Goal: Check status: Check status

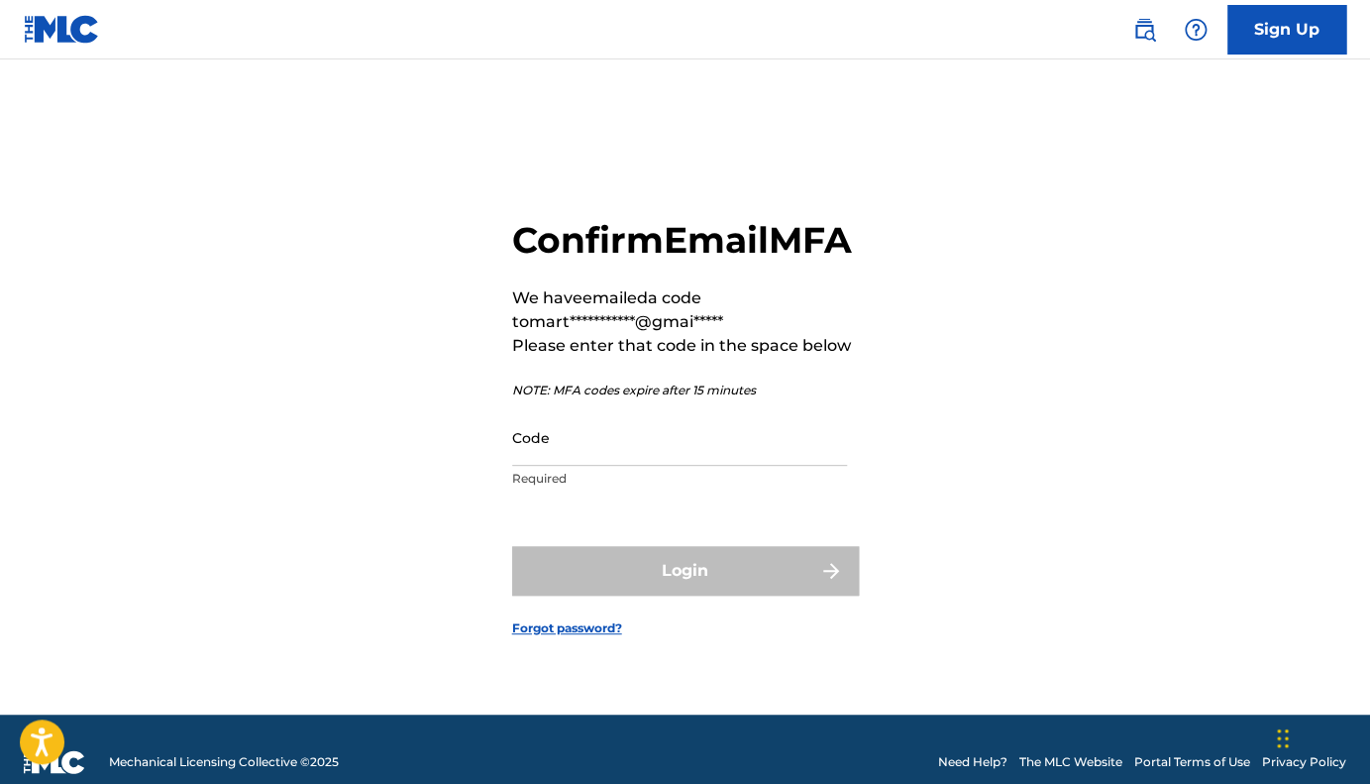
click at [593, 466] on input "Code" at bounding box center [679, 437] width 335 height 56
click at [538, 466] on input "Code" at bounding box center [679, 437] width 335 height 56
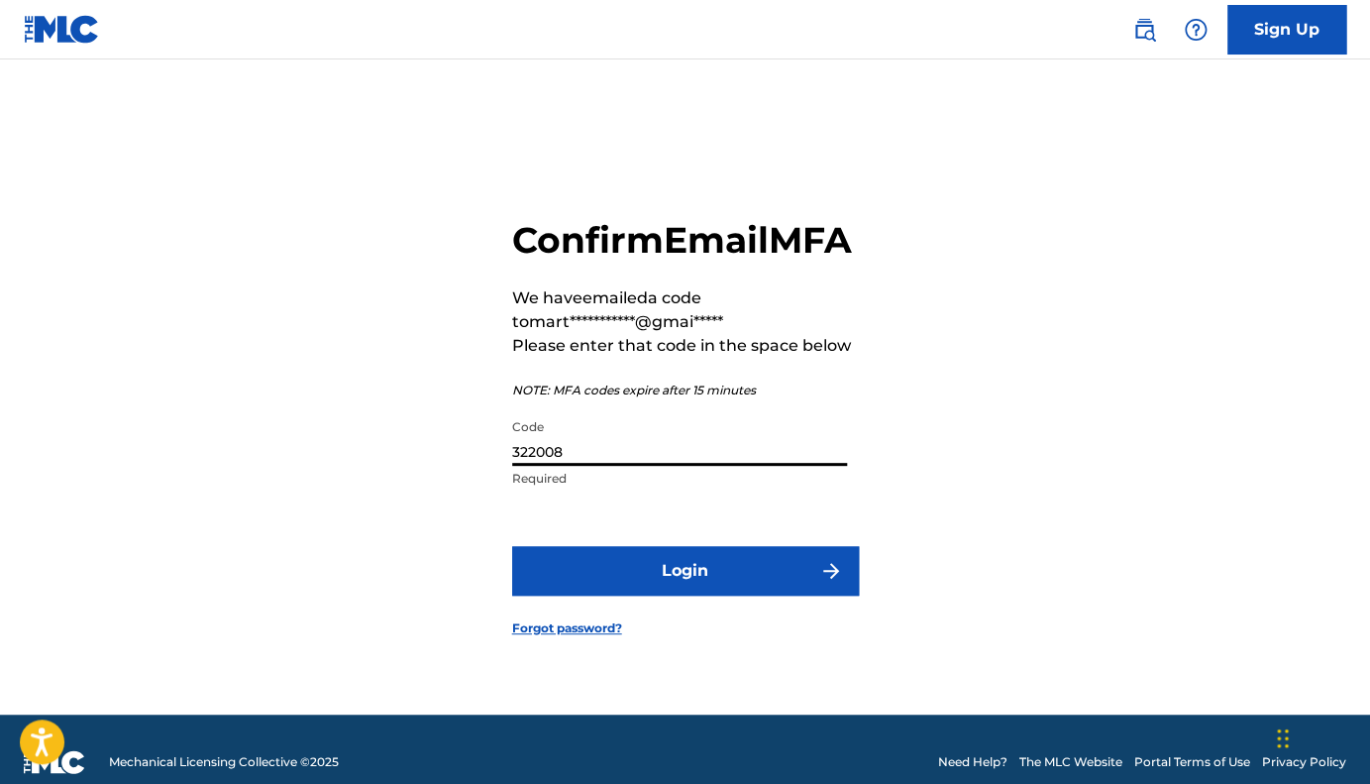
type input "322008"
click at [661, 595] on button "Login" at bounding box center [685, 571] width 347 height 50
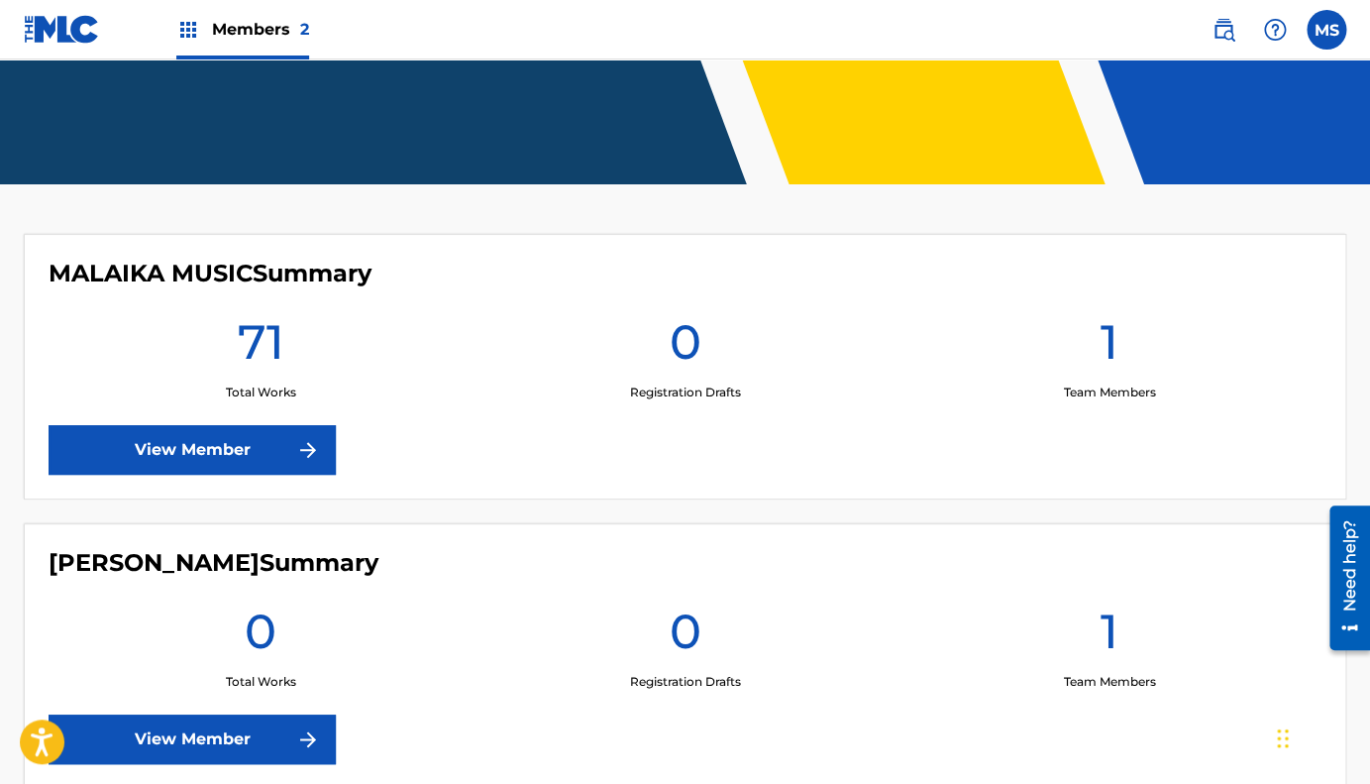
scroll to position [404, 0]
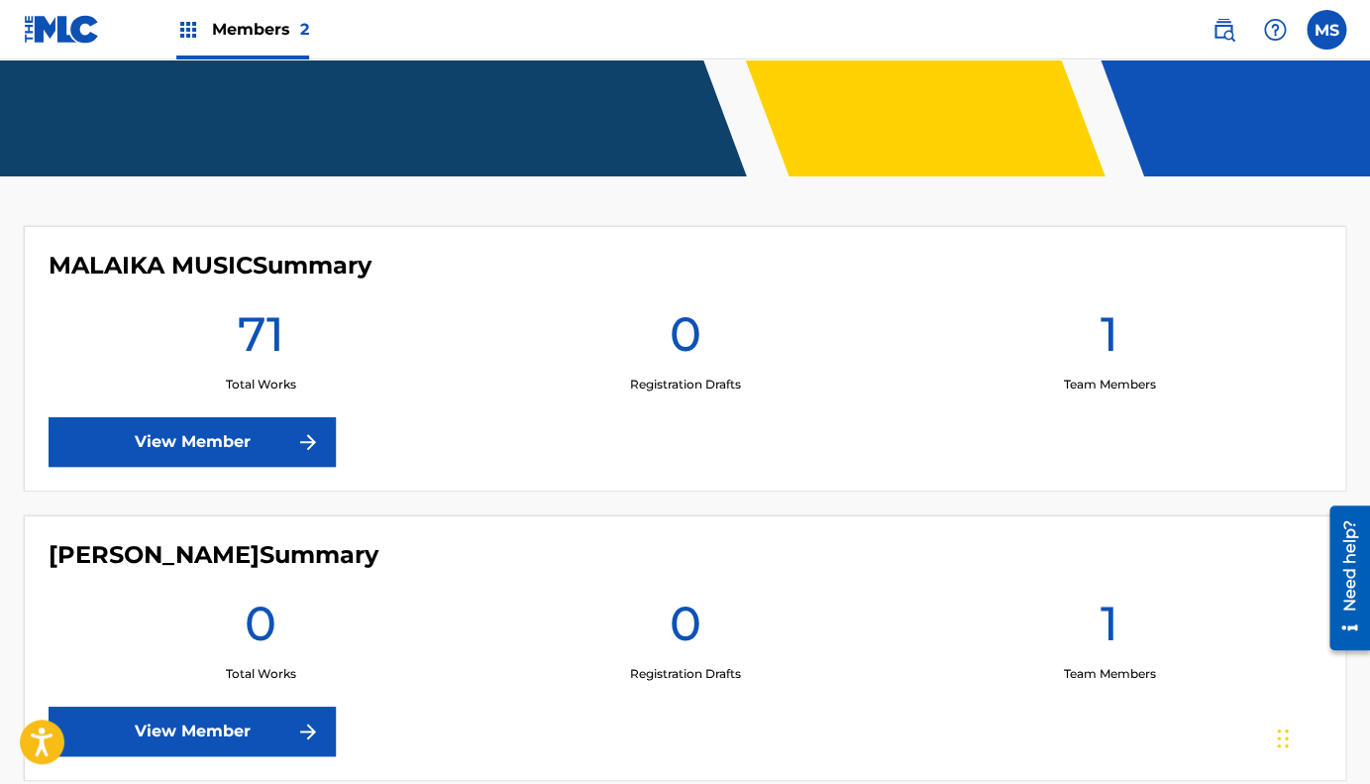
click at [257, 332] on h1 "71" at bounding box center [261, 339] width 47 height 71
click at [272, 432] on link "View Member" at bounding box center [192, 442] width 287 height 50
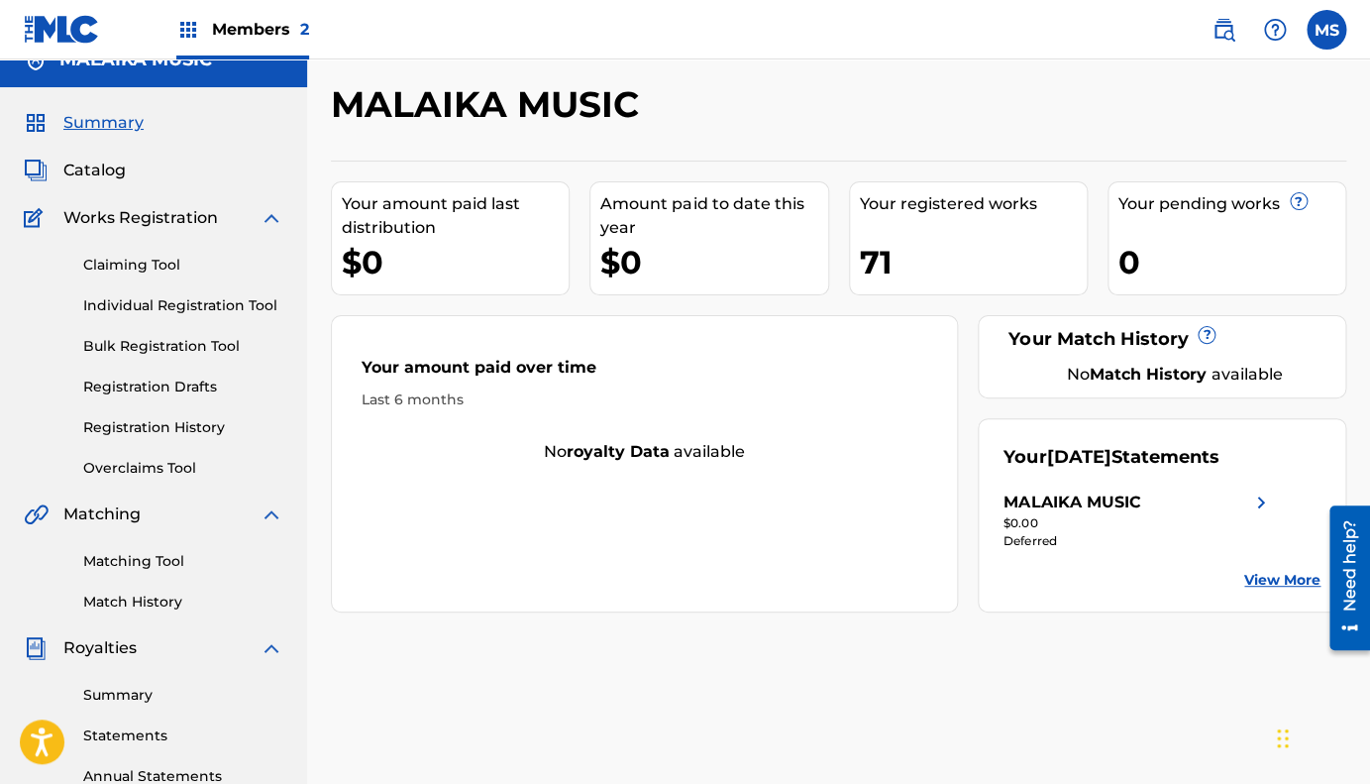
scroll to position [31, 0]
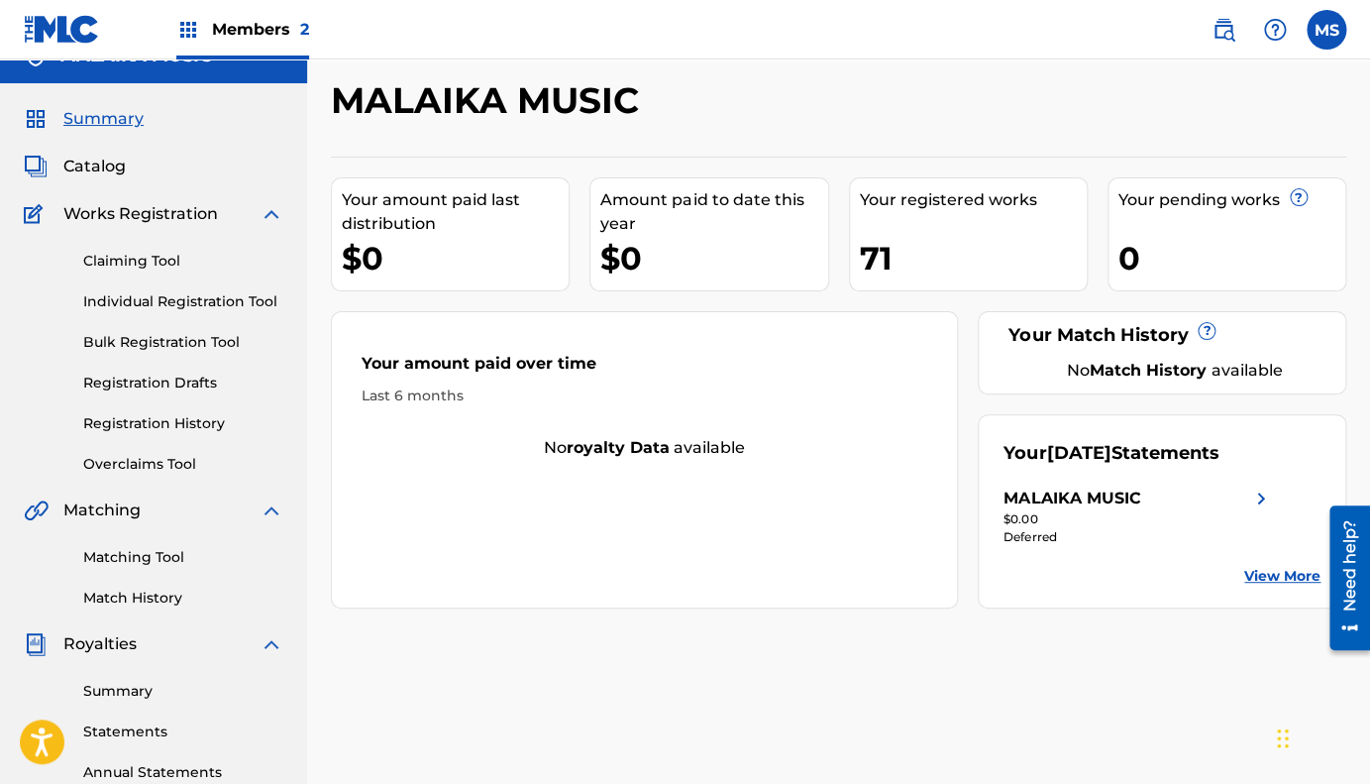
click at [872, 255] on div "71" at bounding box center [973, 258] width 227 height 45
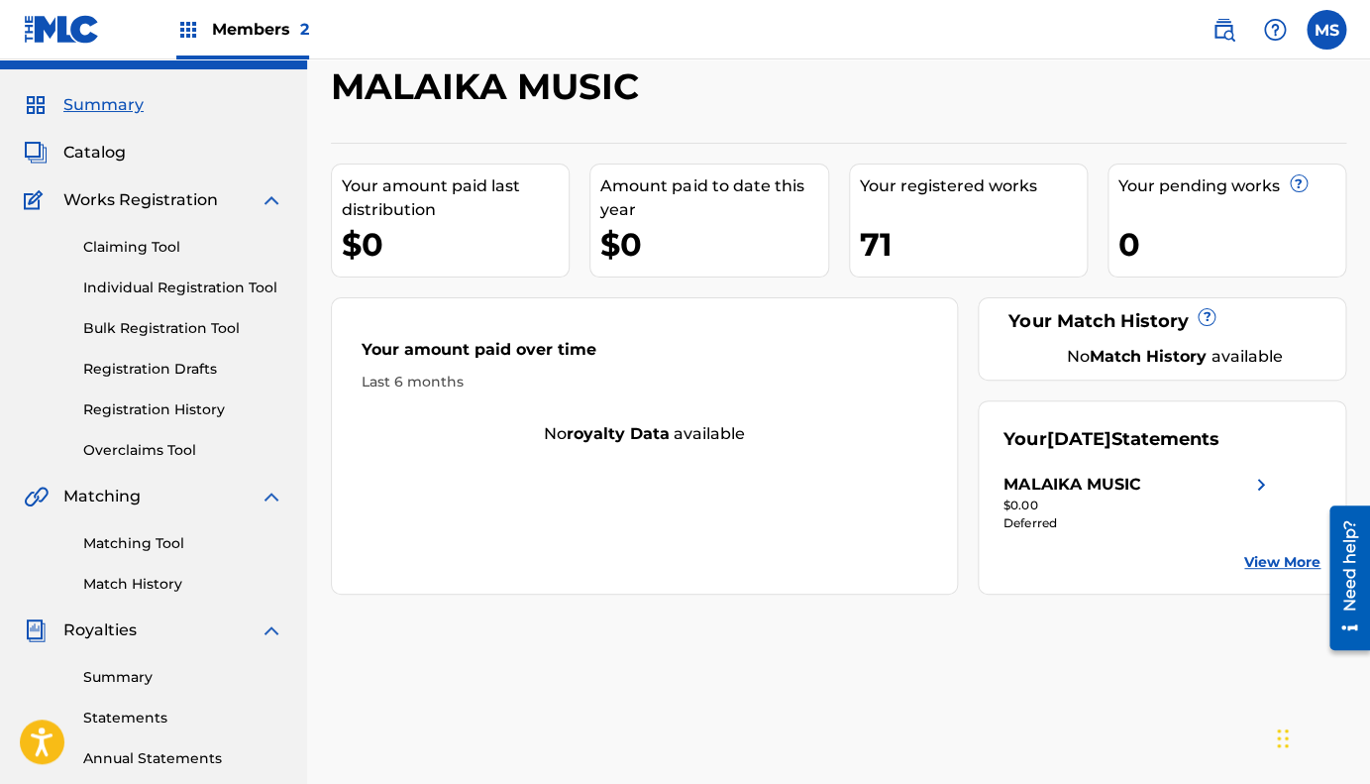
scroll to position [0, 0]
